Goal: Transaction & Acquisition: Purchase product/service

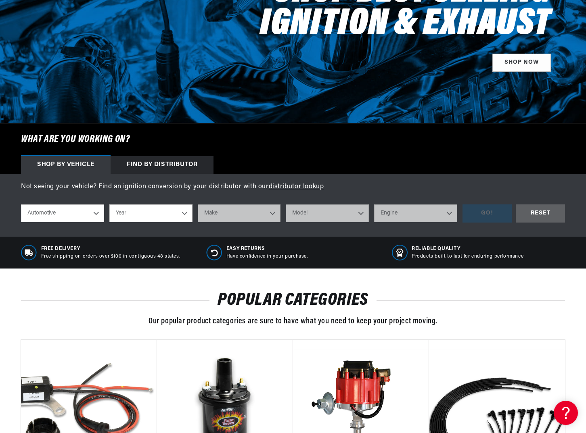
click at [151, 213] on select "Year 2026 2025 2024 2023 2022 2021 2020 2019 2018 2017 2016 2015 2014 2013 2012…" at bounding box center [150, 213] width 83 height 18
select select "1972"
click at [236, 219] on select "Make Alfa Romeo American Motors Aston Martin Audi Austin BMW Buick Cadillac Che…" at bounding box center [239, 213] width 83 height 18
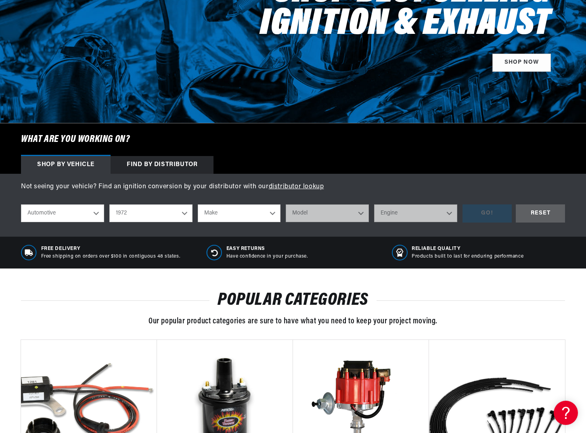
scroll to position [0, 0]
select select "Mercedes-Benz"
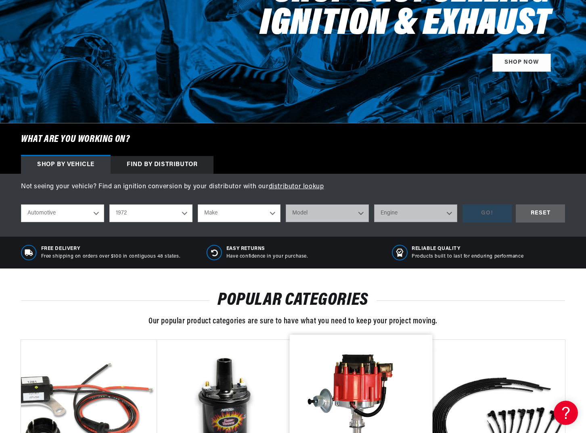
select select "Mercedes-Benz"
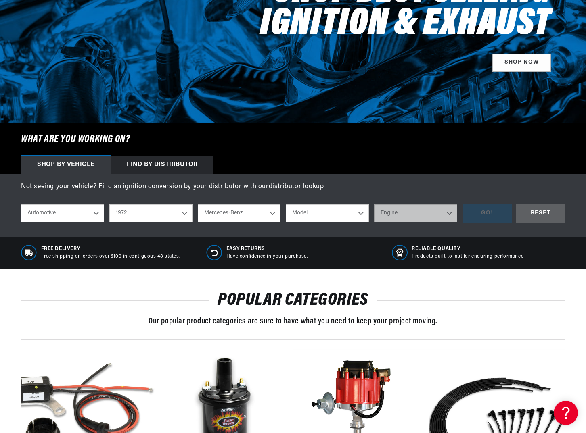
click at [361, 212] on select "Model 220 280SE 280SEL 300SEL 350SL" at bounding box center [327, 213] width 83 height 18
select select "280SE"
click at [418, 214] on select "Engine 4.5L" at bounding box center [415, 213] width 83 height 18
select select "4.5L"
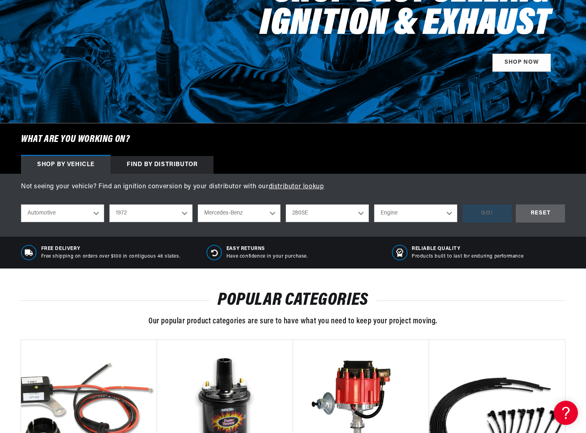
select select "4.5L"
click at [494, 213] on div "GO!" at bounding box center [486, 213] width 49 height 18
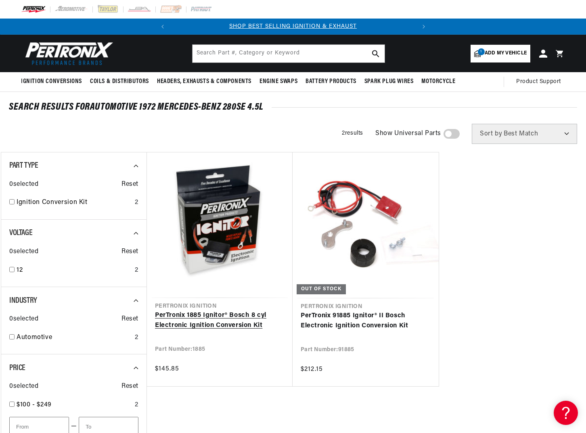
click at [225, 311] on link "PerTronix 1885 Ignitor® Bosch 8 cyl Electronic Ignition Conversion Kit" at bounding box center [219, 321] width 129 height 21
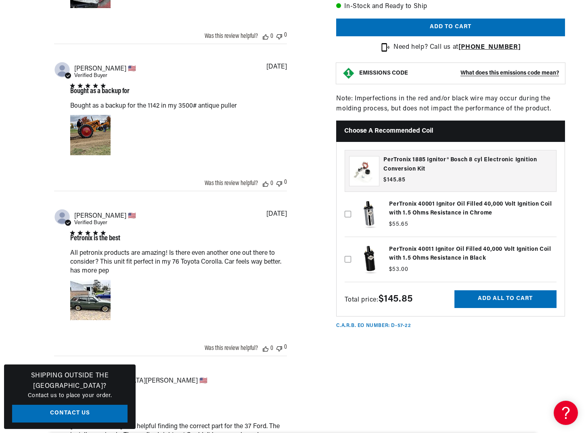
scroll to position [0, 244]
click at [348, 263] on icon at bounding box center [347, 259] width 6 height 6
click at [348, 250] on input "checkbox" at bounding box center [347, 246] width 6 height 6
click at [348, 260] on icon at bounding box center [347, 259] width 3 height 2
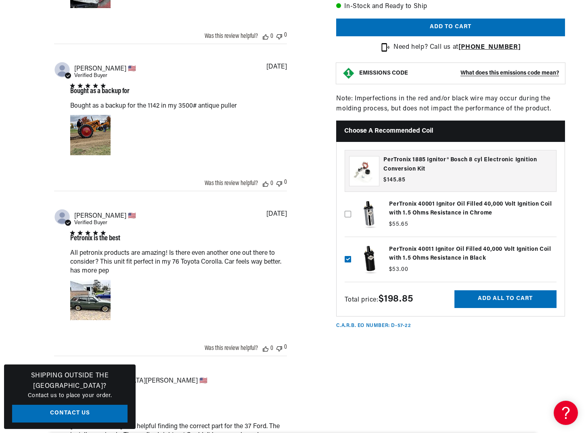
click at [348, 250] on input "checkbox" at bounding box center [347, 246] width 6 height 6
checkbox input "false"
drag, startPoint x: 432, startPoint y: 187, endPoint x: 380, endPoint y: 177, distance: 53.4
click at [380, 177] on div "PerTronix 1885 Ignitor® Bosch 8 cyl Electronic Ignition Conversion Kit Part Num…" at bounding box center [467, 171] width 177 height 39
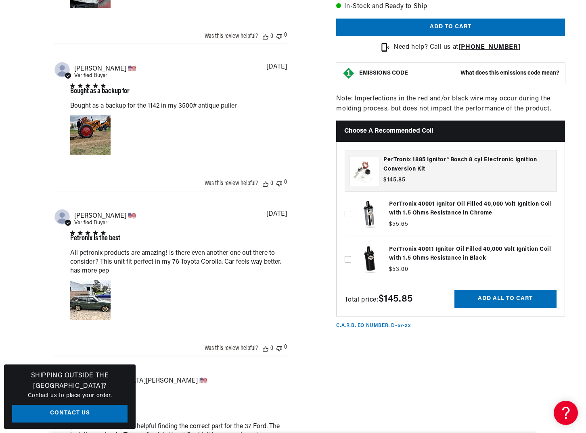
copy link "PerTronix 1885 Ignitor® Bosch 8 cyl Electronic Ignition Conversion Kit"
